Goal: Communication & Community: Share content

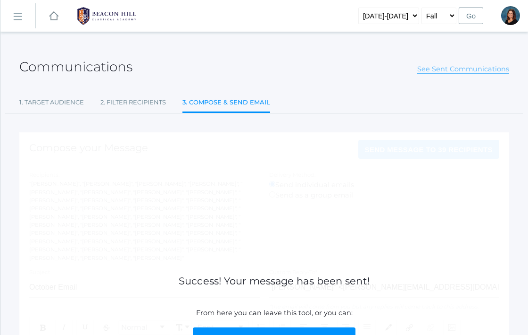
click at [455, 69] on link "See Sent Communications" at bounding box center [464, 69] width 92 height 9
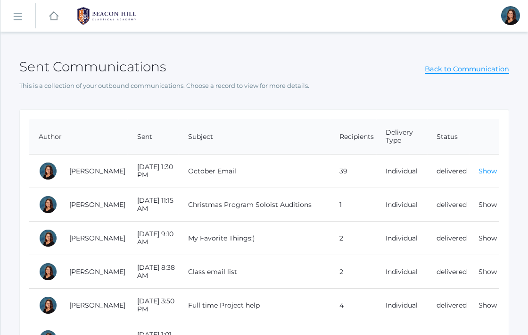
click at [489, 172] on link "Show" at bounding box center [488, 171] width 18 height 8
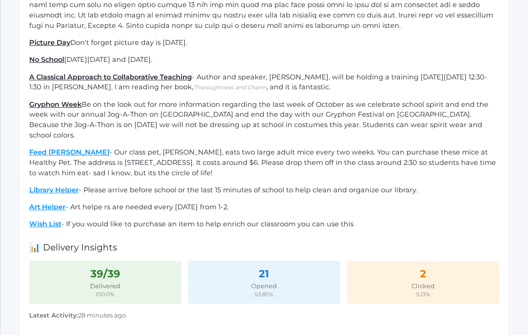
scroll to position [409, 0]
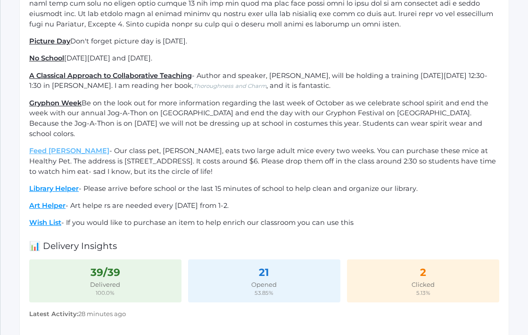
click at [60, 146] on ins "Feed [PERSON_NAME]" at bounding box center [69, 150] width 80 height 8
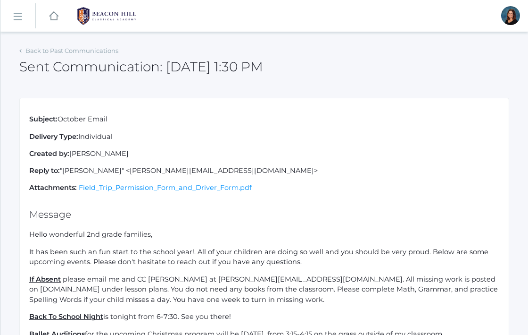
click at [15, 19] on rect at bounding box center [17, 16] width 15 height 15
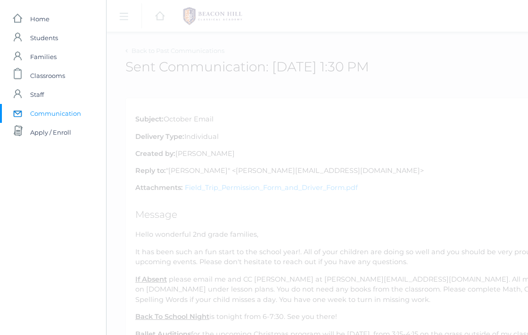
click at [35, 111] on span "Communication" at bounding box center [55, 113] width 51 height 19
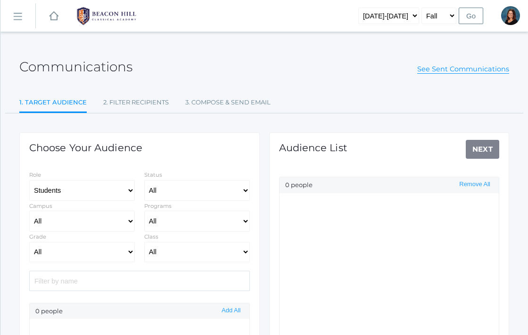
select select "Enrolled"
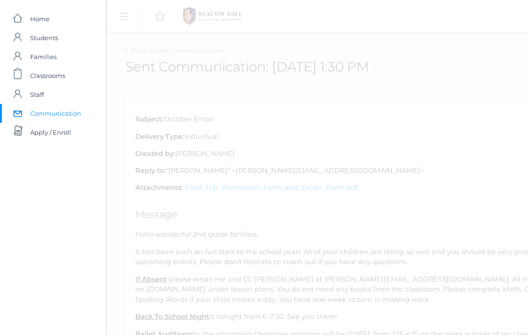
click at [54, 112] on span "Communication" at bounding box center [55, 113] width 51 height 19
select select "Enrolled"
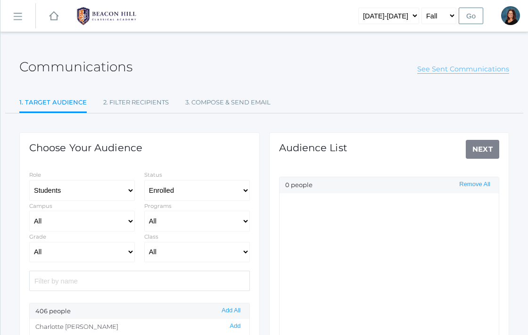
click at [429, 72] on link "See Sent Communications" at bounding box center [464, 69] width 92 height 9
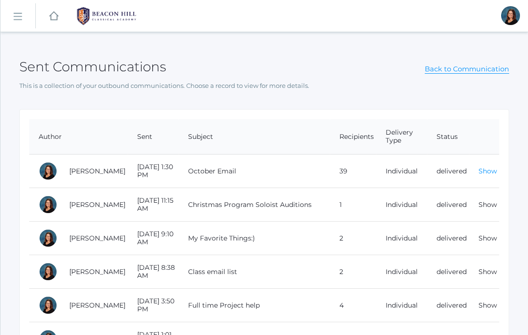
click at [488, 168] on link "Show" at bounding box center [488, 171] width 18 height 8
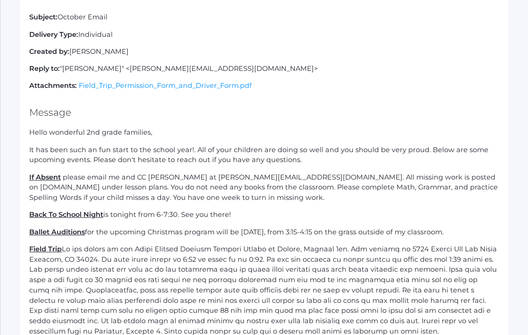
scroll to position [102, 0]
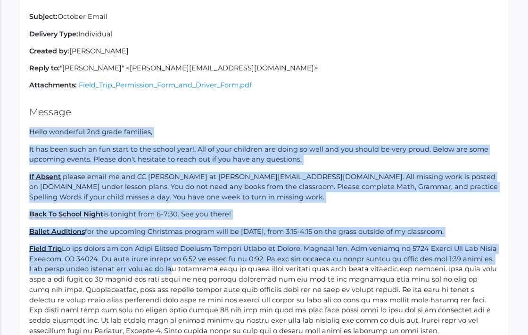
drag, startPoint x: 27, startPoint y: 131, endPoint x: 150, endPoint y: 265, distance: 181.3
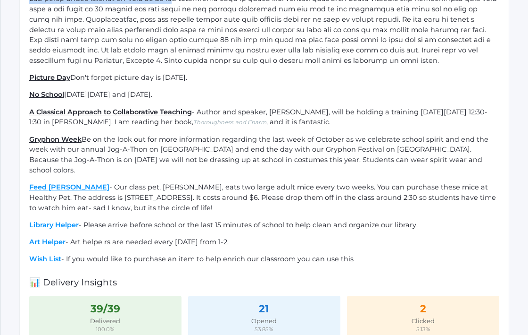
scroll to position [376, 0]
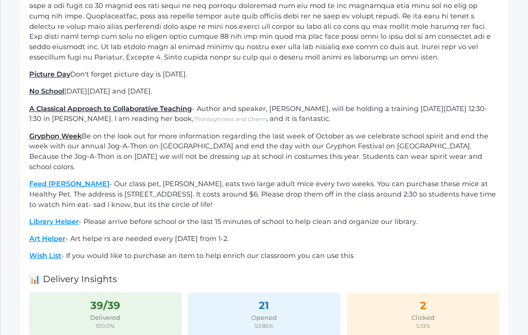
drag, startPoint x: 354, startPoint y: 244, endPoint x: 28, endPoint y: 175, distance: 333.8
copy div "Feed [PERSON_NAME] - Our class pet, [PERSON_NAME], eats two large adult mice ev…"
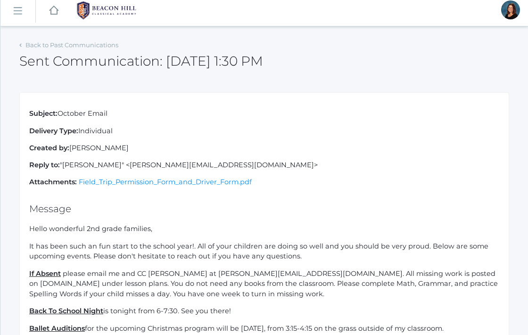
scroll to position [0, 0]
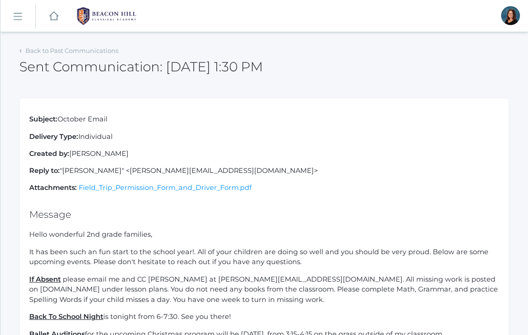
click at [20, 19] on rect at bounding box center [17, 16] width 15 height 15
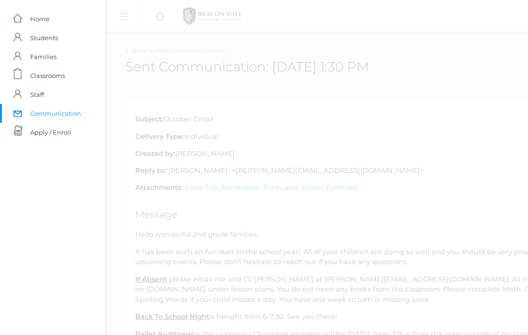
click at [42, 112] on span "Communication" at bounding box center [55, 113] width 51 height 19
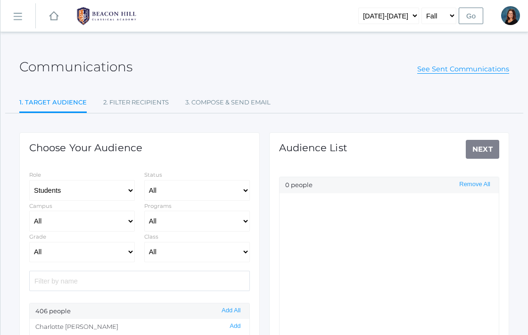
select select "Enrolled"
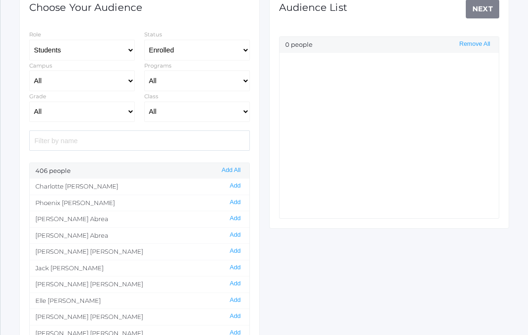
scroll to position [147, 0]
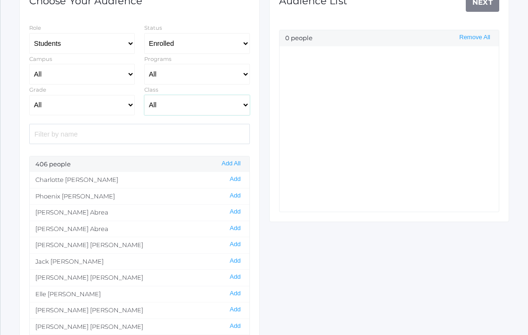
click at [172, 106] on select "All 01LA - First Grade Barber 01LA - First Grade Watson 02LA - Second Grade Bal…" at bounding box center [197, 105] width 106 height 21
select select "1958"
click at [144, 95] on select "All 01LA - First Grade Barber 01LA - First Grade Watson 02LA - Second Grade Bal…" at bounding box center [197, 105] width 106 height 21
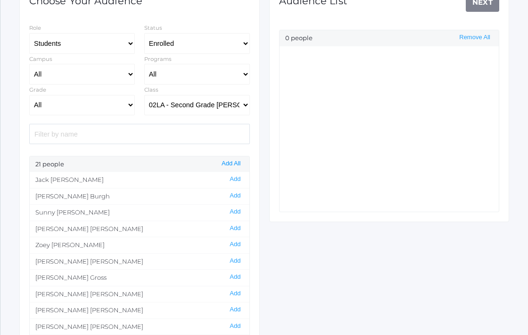
click at [234, 166] on button "Add All" at bounding box center [231, 163] width 25 height 8
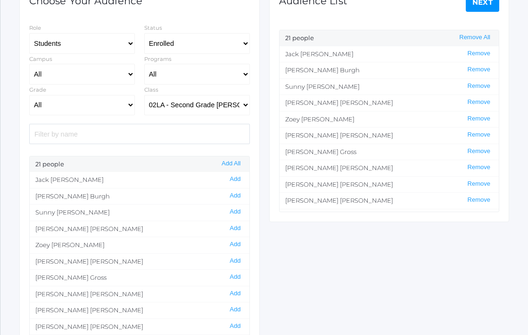
click at [483, 5] on link "Next" at bounding box center [483, 2] width 34 height 19
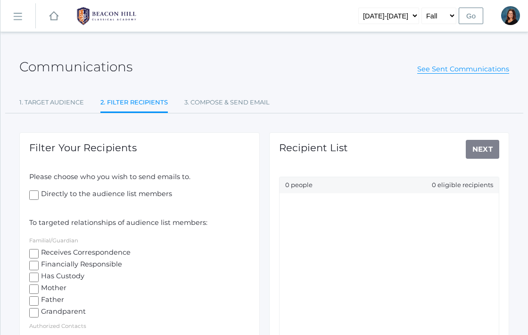
click at [31, 250] on input "Receives Correspondence" at bounding box center [33, 253] width 9 height 9
checkbox input "true"
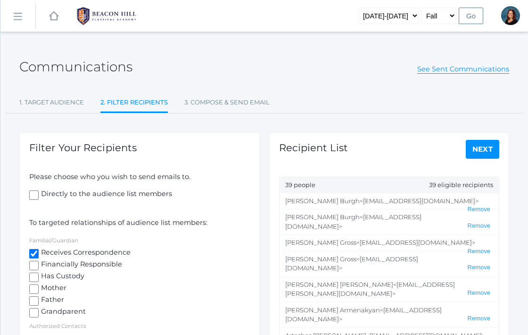
click at [487, 153] on link "Next" at bounding box center [483, 149] width 34 height 19
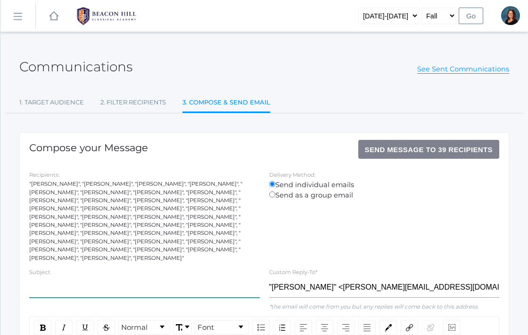
click at [77, 284] on input "text" at bounding box center [144, 287] width 231 height 21
click at [45, 277] on input "Corrrect Sign Up Links" at bounding box center [144, 287] width 231 height 21
click at [44, 277] on input "Corrrect Sign Up Links" at bounding box center [144, 287] width 231 height 21
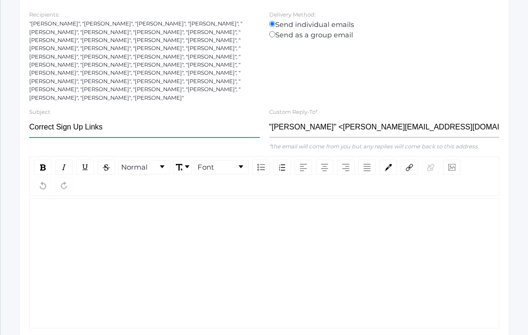
scroll to position [160, 0]
type input "Correct Sign Up Links"
click at [70, 221] on div "rdw-wrapper" at bounding box center [264, 263] width 470 height 130
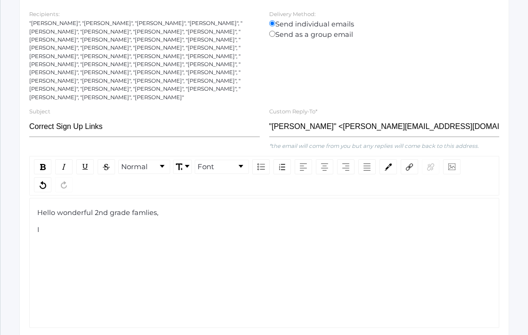
click at [147, 208] on span "Hello wonderful 2nd grade famlies," at bounding box center [97, 212] width 121 height 8
click at [135, 225] on div "I" at bounding box center [264, 230] width 455 height 10
click at [75, 225] on div "I" at bounding box center [264, 230] width 455 height 10
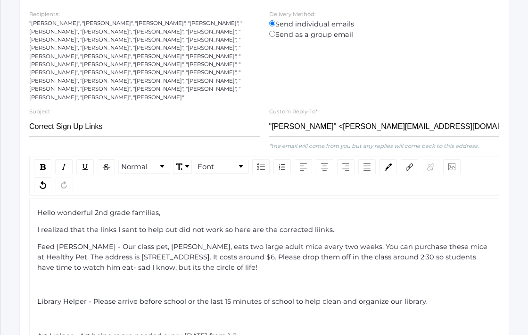
click at [44, 284] on div "Hello wonderful 2nd grade families, I realized that the links I sent to help ou…" at bounding box center [264, 291] width 455 height 167
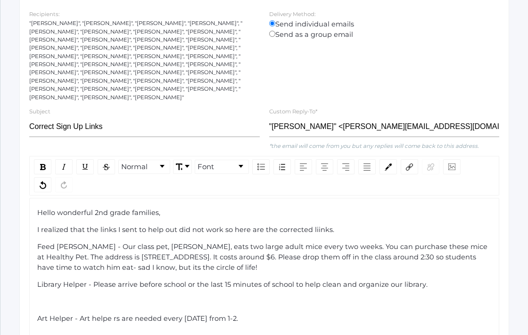
click at [38, 314] on span "Art Helper - Art helpe rs are needed every Wednesday from 1-2." at bounding box center [137, 318] width 201 height 8
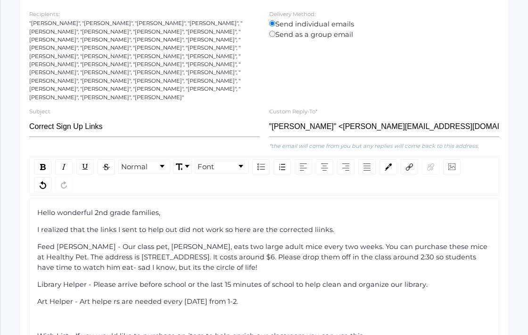
click at [39, 331] on span "Wish List - If you would like to purchase an item to help enrich our classroom …" at bounding box center [200, 335] width 326 height 8
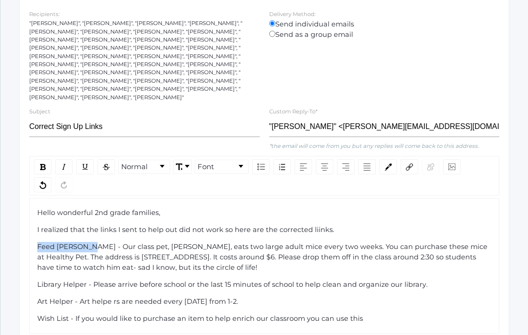
drag, startPoint x: 90, startPoint y: 239, endPoint x: 35, endPoint y: 240, distance: 54.7
click at [35, 240] on div "Hello wonderful 2nd grade families, I realized that the links I sent to help ou…" at bounding box center [264, 266] width 470 height 136
click at [406, 159] on div "rdw-link-control" at bounding box center [409, 166] width 17 height 15
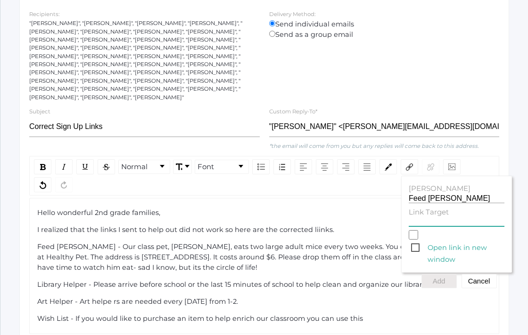
click at [420, 217] on input "Link Target" at bounding box center [457, 221] width 96 height 9
paste input "https://signup.com/go/nTxqdUL"
type input "https://signup.com/go/nTxqdUL"
click at [440, 276] on button "Add" at bounding box center [439, 281] width 35 height 14
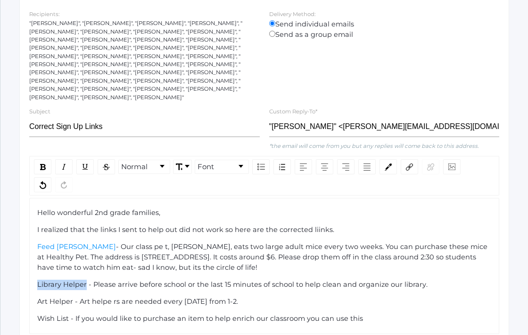
drag, startPoint x: 85, startPoint y: 277, endPoint x: 36, endPoint y: 277, distance: 48.6
click at [37, 280] on span "Library Helper - Please arrive before school or the last 15 minutes of school t…" at bounding box center [232, 284] width 391 height 8
click at [417, 159] on div "rdw-link-control" at bounding box center [409, 166] width 17 height 15
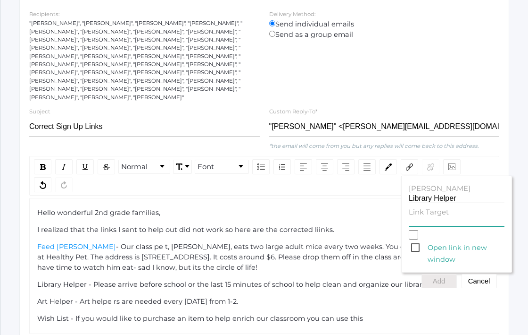
click at [418, 217] on input "Link Target" at bounding box center [457, 221] width 96 height 9
paste input "https://signup.com/go/fSkWZpE"
type input "https://signup.com/go/fSkWZpE"
click at [435, 280] on span "Add Cancel" at bounding box center [457, 281] width 80 height 14
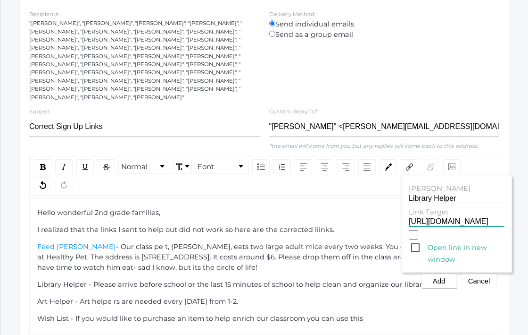
click at [435, 276] on button "Add" at bounding box center [439, 281] width 35 height 14
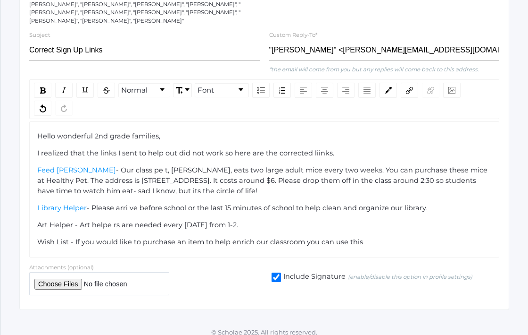
scroll to position [237, 0]
click at [130, 203] on span "- Please arri ve before school or the last 15 minutes of school to help clean a…" at bounding box center [257, 207] width 341 height 8
click at [138, 166] on span "- Our class pe t, King Bob, eats two large adult mice every two weeks. You can …" at bounding box center [263, 180] width 452 height 29
click at [110, 220] on span "Art Helper - Art helpe rs are needed every Wednesday from 1-2." at bounding box center [137, 224] width 201 height 8
drag, startPoint x: 73, startPoint y: 218, endPoint x: 38, endPoint y: 219, distance: 34.5
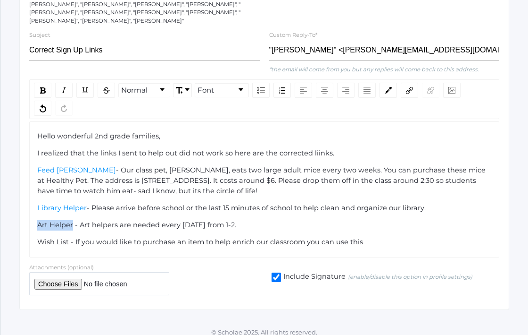
click at [38, 220] on span "Art Helper - Art helpers are needed every Wednesday from 1-2." at bounding box center [136, 224] width 199 height 8
click at [415, 83] on div "rdw-link-control" at bounding box center [409, 90] width 17 height 15
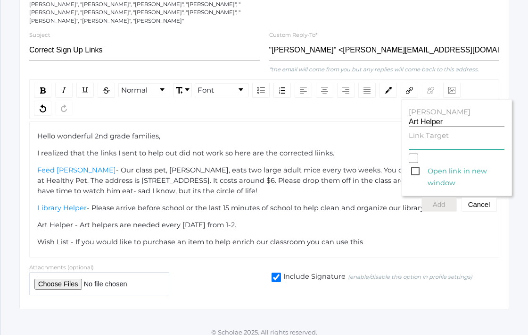
click at [423, 141] on input "Link Target" at bounding box center [457, 145] width 96 height 9
paste input "https://signup.com/go/ANbWmMZ"
type input "https://signup.com/go/ANbWmMZ"
click at [439, 197] on button "Add" at bounding box center [439, 204] width 35 height 14
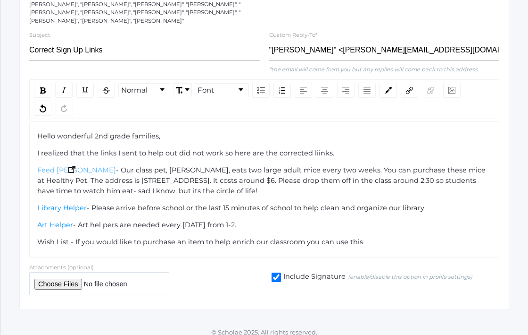
click at [78, 166] on span "Feed [PERSON_NAME]" at bounding box center [76, 170] width 79 height 8
drag, startPoint x: 69, startPoint y: 235, endPoint x: 37, endPoint y: 235, distance: 32.1
click at [37, 237] on span "Wish List - If you would like to purchase an item to help enrich our classroom …" at bounding box center [200, 241] width 326 height 8
click at [413, 83] on div "rdw-link-control" at bounding box center [409, 90] width 17 height 15
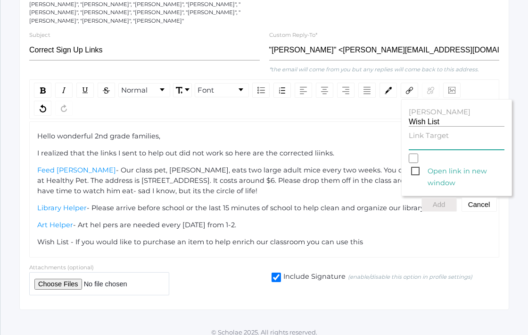
click at [423, 141] on input "Link Target" at bounding box center [457, 145] width 96 height 9
paste input "https://www.amazon.com/hz/wishlist/ls/2AIAP0G42VMFH?ref_=wl_share"
type input "https://www.amazon.com/hz/wishlist/ls/2AIAP0G42VMFH?ref_=wl_share"
click at [439, 198] on button "Add" at bounding box center [439, 204] width 35 height 14
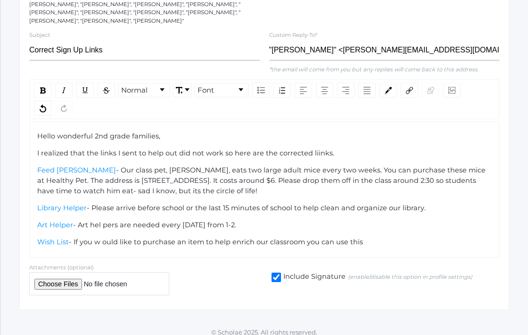
click at [105, 220] on span "- Art hel pers are needed every Wednesday from 1-2." at bounding box center [154, 224] width 163 height 8
click at [162, 182] on span "- Our class pet, [PERSON_NAME], eats two large adult mice every two weeks. You …" at bounding box center [262, 180] width 451 height 29
click at [68, 166] on img "rdw-editor" at bounding box center [71, 169] width 7 height 7
click at [69, 203] on span "Library Helper" at bounding box center [62, 207] width 50 height 8
click at [59, 203] on img "rdw-editor" at bounding box center [60, 206] width 7 height 7
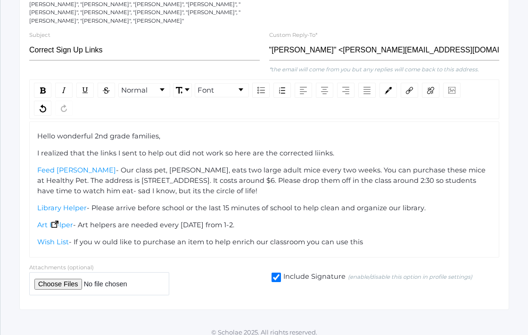
click at [54, 220] on img "rdw-editor" at bounding box center [54, 223] width 7 height 7
click at [54, 237] on img "rdw-editor" at bounding box center [53, 240] width 7 height 7
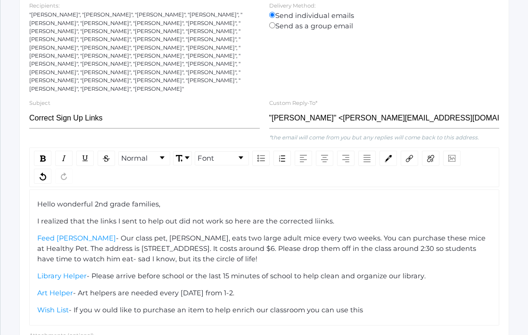
scroll to position [168, 0]
click at [106, 110] on input "Correct Sign Up Links" at bounding box center [144, 119] width 231 height 21
click at [56, 112] on input "Correct Sign Up Links:)" at bounding box center [144, 119] width 231 height 21
type input "Corrected Sign Up Links:)"
click at [127, 217] on div "I realized that the links I sent to help out did not work so here are the corre…" at bounding box center [264, 222] width 455 height 10
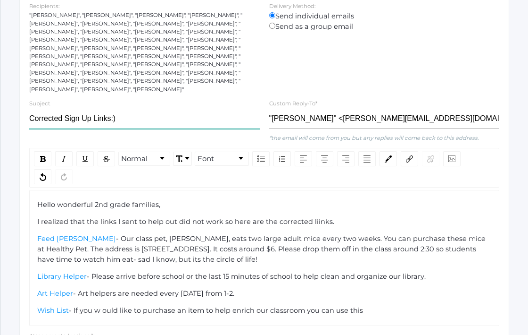
click at [66, 109] on input "Corrected Sign Up Links:)" at bounding box center [144, 119] width 231 height 21
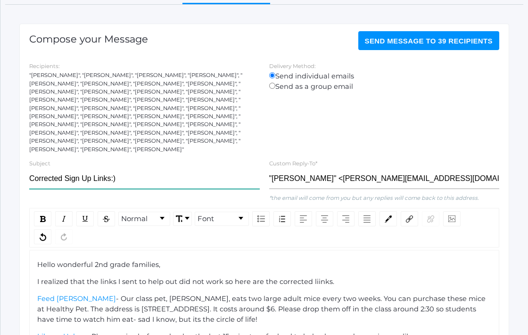
scroll to position [105, 0]
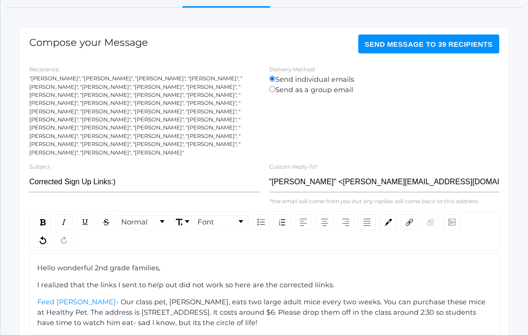
click at [382, 47] on span "Send Message to 39 recipients" at bounding box center [429, 44] width 128 height 8
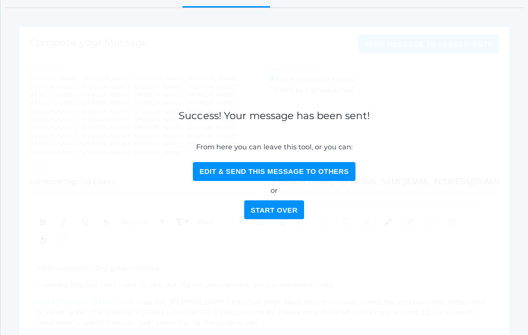
scroll to position [0, 0]
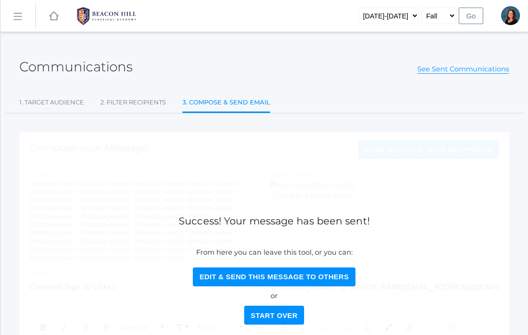
click at [52, 17] on rect at bounding box center [53, 15] width 11 height 11
